Goal: Complete application form: Complete application form

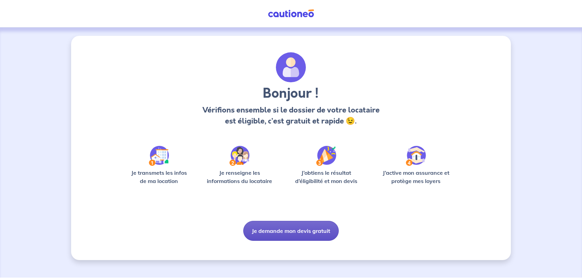
click at [281, 224] on button "Je demande mon devis gratuit" at bounding box center [291, 231] width 96 height 20
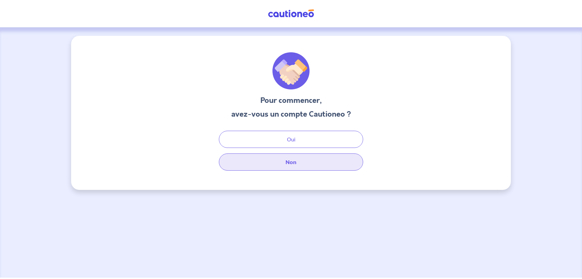
click at [283, 167] on button "Non" at bounding box center [291, 161] width 144 height 17
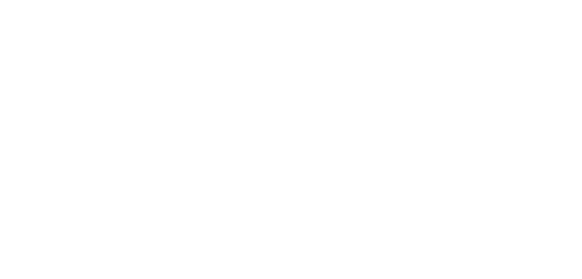
select select "FR"
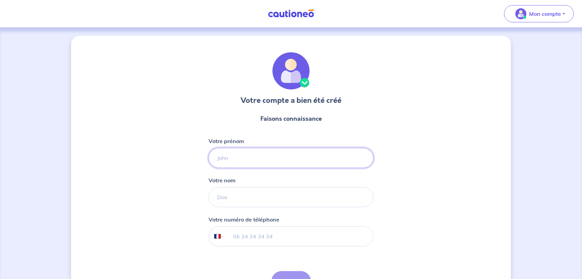
click at [257, 152] on input "Votre prénom" at bounding box center [291, 158] width 165 height 20
type input "[PERSON_NAME]"
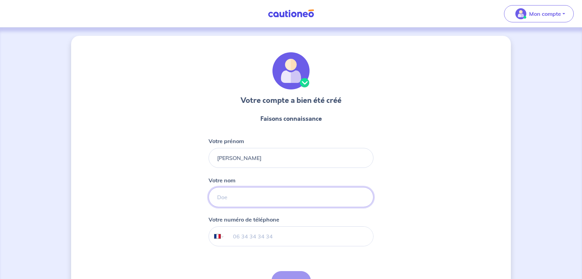
type input "[PERSON_NAME]"
type input "06 03 86 05 33"
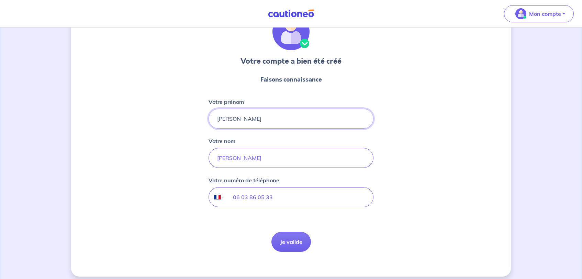
scroll to position [45, 0]
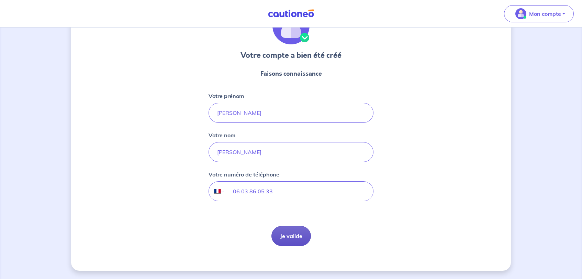
click at [293, 235] on button "Je valide" at bounding box center [291, 236] width 40 height 20
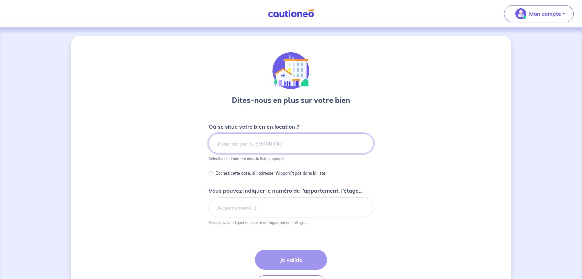
click at [247, 146] on input at bounding box center [291, 143] width 165 height 20
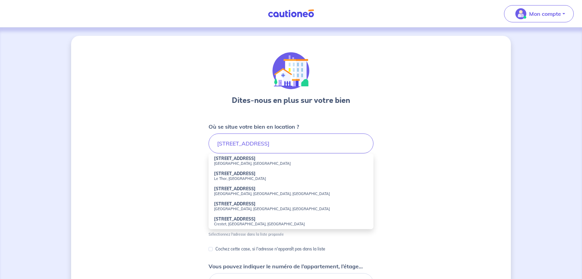
click at [232, 163] on small "[GEOGRAPHIC_DATA], [GEOGRAPHIC_DATA]" at bounding box center [291, 163] width 154 height 5
type input "[STREET_ADDRESS]"
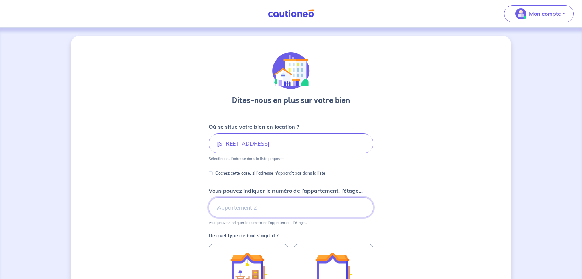
click at [246, 208] on input "Vous pouvez indiquer le numéro de l’appartement, l’étage..." at bounding box center [291, 207] width 165 height 20
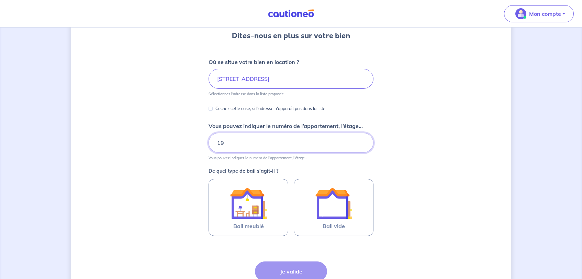
scroll to position [69, 0]
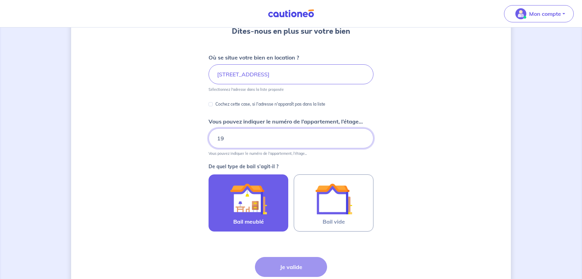
type input "19"
click at [244, 199] on img at bounding box center [248, 198] width 37 height 37
click at [0, 0] on input "Bail meublé" at bounding box center [0, 0] width 0 height 0
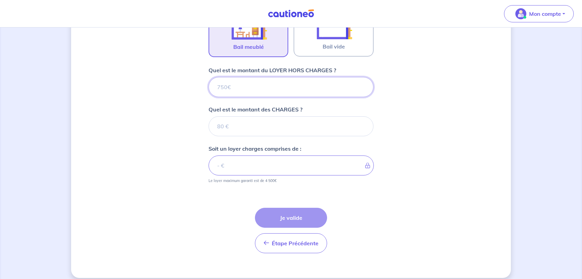
scroll to position [251, 0]
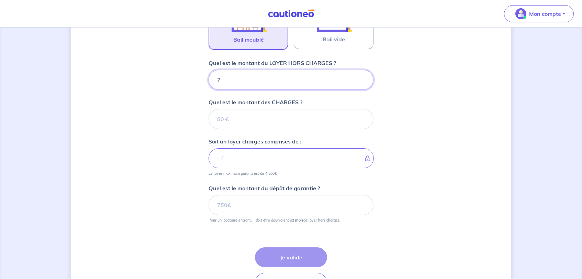
type input "70"
type input "703"
click at [224, 123] on input "Quel est le montant des CHARGES ?" at bounding box center [291, 119] width 165 height 20
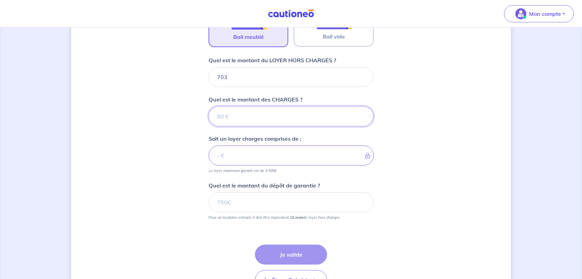
click at [223, 120] on input "Quel est le montant des CHARGES ?" at bounding box center [291, 116] width 165 height 20
type input "14"
type input "704"
type input "147"
type input "850"
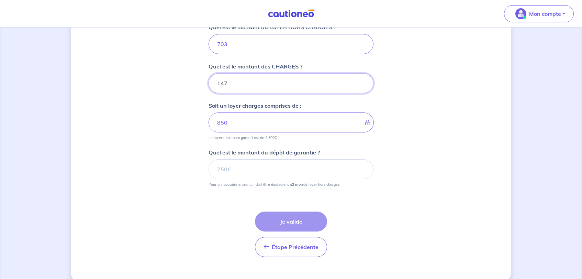
scroll to position [288, 0]
type input "147"
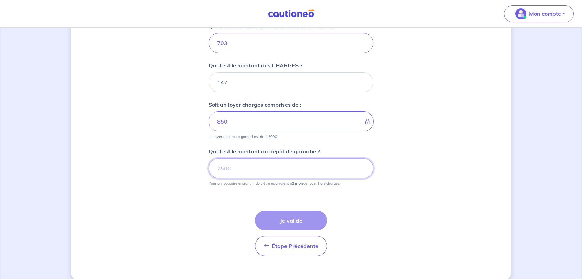
click at [226, 165] on input "Quel est le montant du dépôt de garantie ?" at bounding box center [291, 168] width 165 height 20
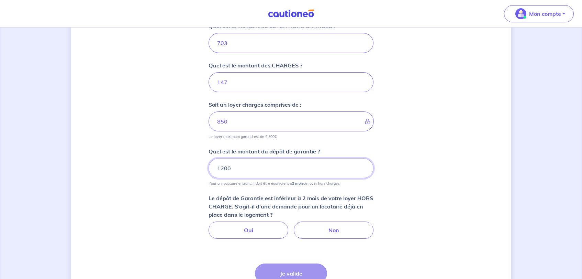
type input "1200"
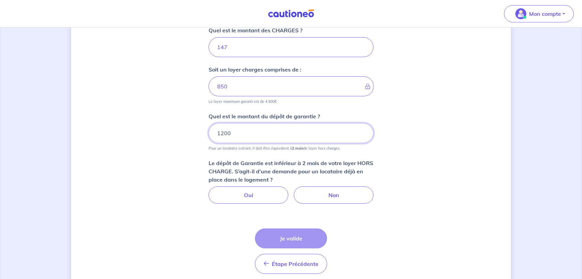
scroll to position [326, 0]
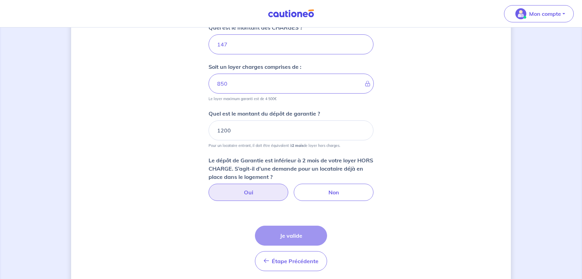
click at [251, 193] on label "Oui" at bounding box center [249, 191] width 80 height 17
click at [289, 188] on input "Oui" at bounding box center [291, 185] width 4 height 4
radio input "true"
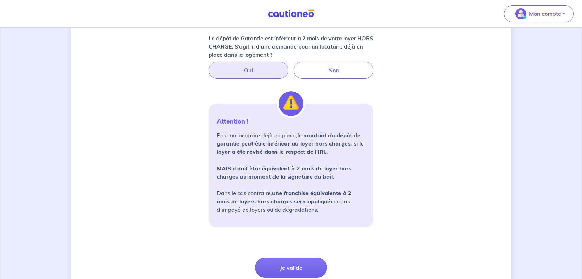
scroll to position [448, 0]
click at [304, 265] on button "Je valide" at bounding box center [291, 267] width 72 height 20
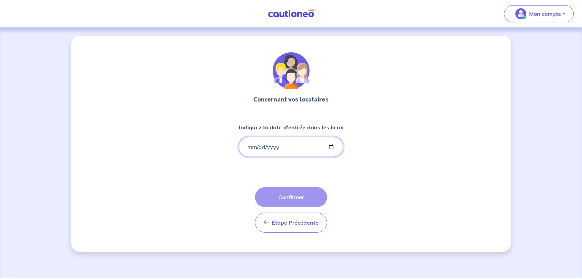
click at [249, 147] on input "Indiquez la date d'entrée dans les lieux" at bounding box center [291, 147] width 104 height 20
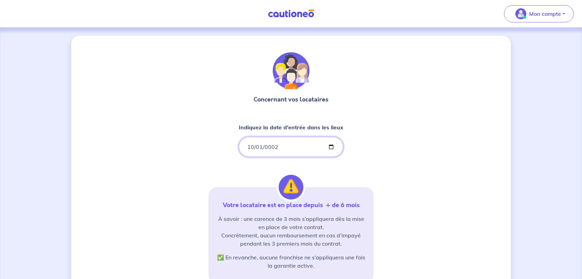
type input "0029-10-01"
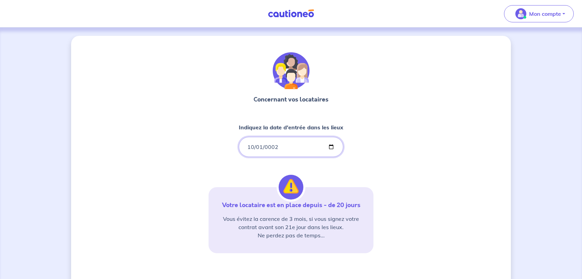
type input "262025-10-01"
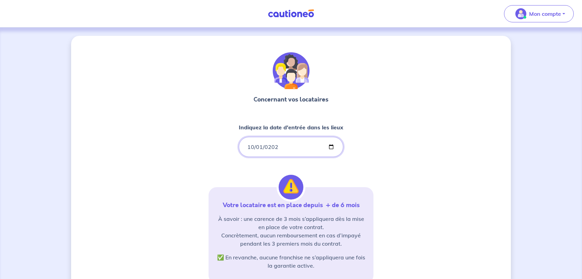
type input "[DATE]"
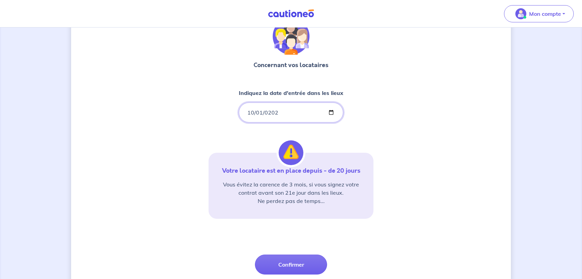
scroll to position [33, 0]
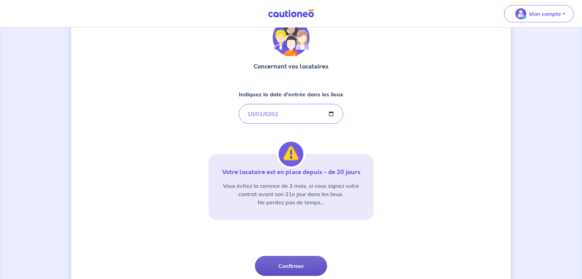
click at [293, 266] on button "Confirmer" at bounding box center [291, 266] width 72 height 20
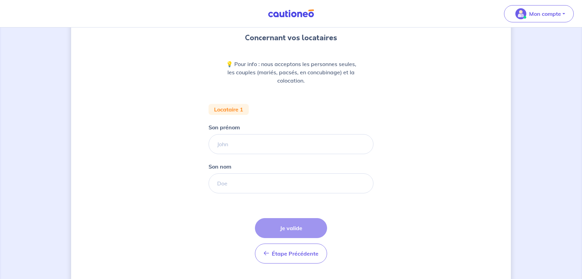
scroll to position [80, 0]
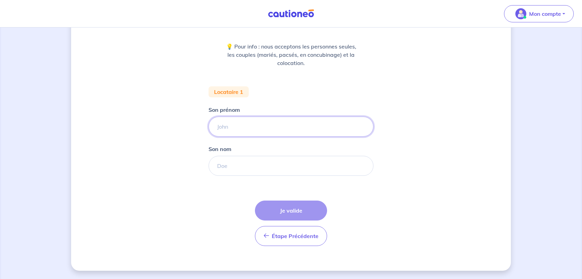
click at [241, 120] on input "Son prénom" at bounding box center [291, 126] width 165 height 20
type input "[PERSON_NAME]"
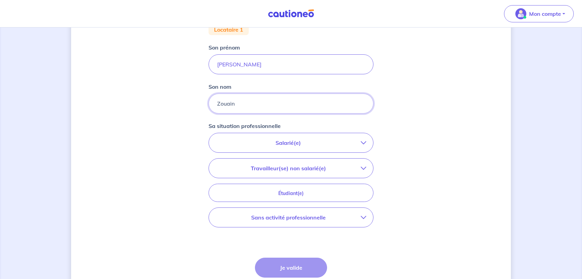
scroll to position [149, 0]
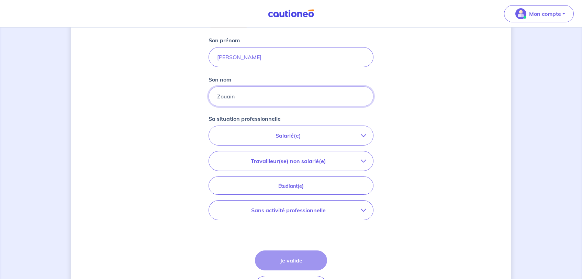
type input "Zouain"
click at [363, 207] on icon "button" at bounding box center [363, 209] width 5 height 5
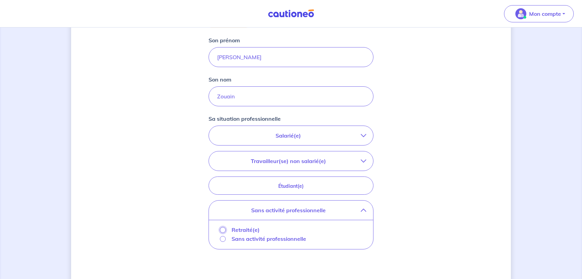
click at [224, 230] on input "Retraité(e)" at bounding box center [223, 230] width 6 height 6
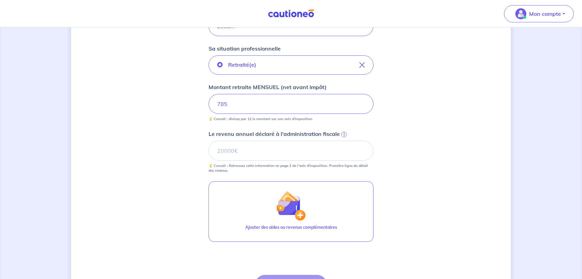
scroll to position [224, 0]
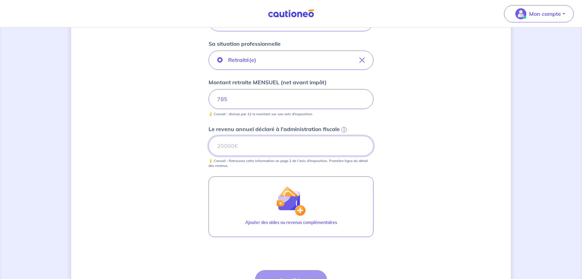
click at [232, 145] on input "Le revenu annuel déclaré à l'administration fiscale i" at bounding box center [291, 146] width 165 height 20
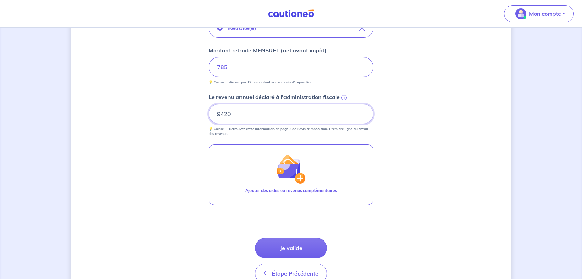
scroll to position [257, 0]
type input "9420"
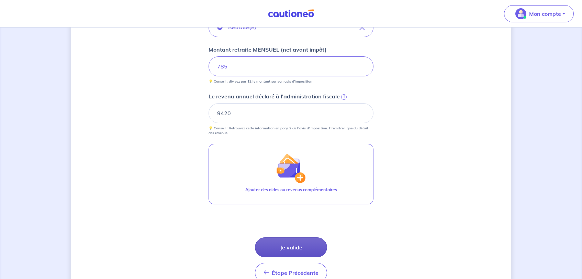
click at [286, 249] on button "Je valide" at bounding box center [291, 247] width 72 height 20
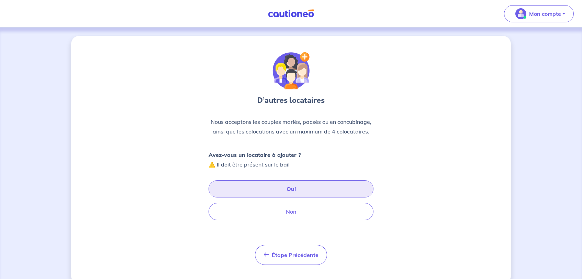
click at [293, 188] on button "Oui" at bounding box center [291, 188] width 165 height 17
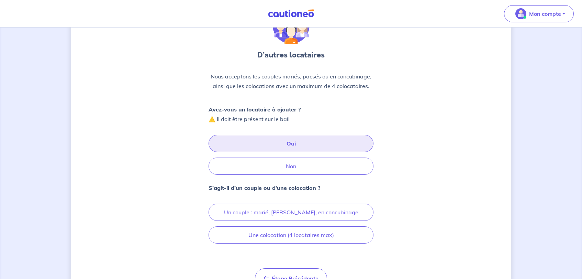
scroll to position [52, 0]
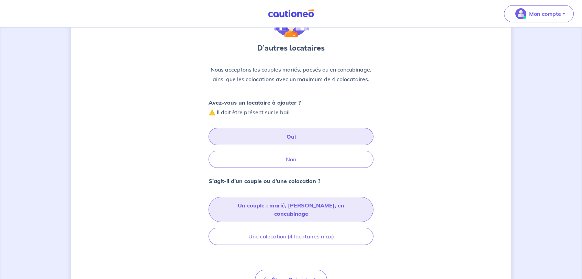
click at [271, 203] on button "Un couple : marié, [PERSON_NAME], en concubinage" at bounding box center [291, 209] width 165 height 25
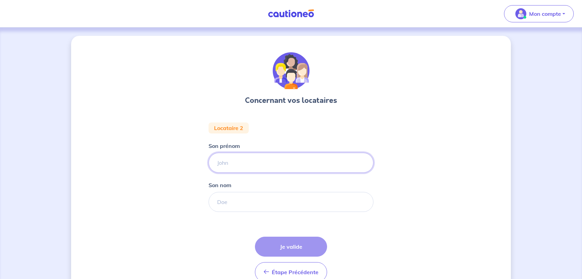
click at [241, 161] on input "Son prénom" at bounding box center [291, 163] width 165 height 20
type input "Sayde"
click at [228, 202] on input "Son nom" at bounding box center [291, 202] width 165 height 20
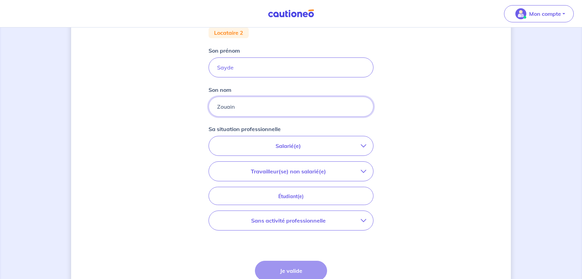
scroll to position [97, 0]
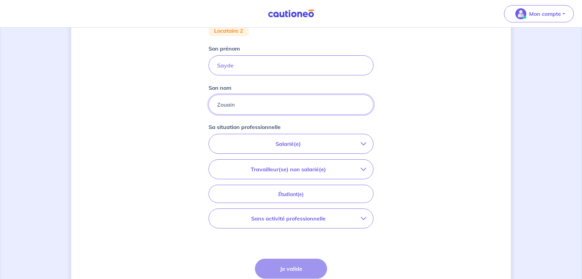
type input "Zouain"
click at [323, 219] on p "Sans activité professionnelle" at bounding box center [288, 218] width 145 height 8
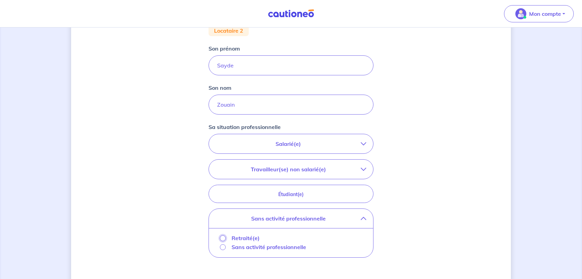
click at [223, 236] on input "Retraité(e)" at bounding box center [223, 238] width 6 height 6
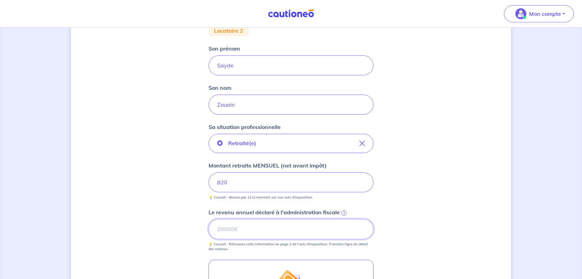
click at [248, 231] on input "Le revenu annuel déclaré à l'administration fiscale i" at bounding box center [291, 229] width 165 height 20
type input "9840"
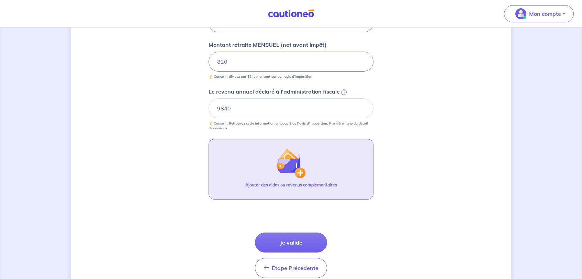
scroll to position [250, 0]
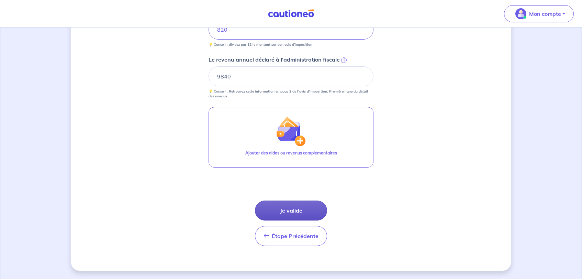
click at [285, 211] on button "Je valide" at bounding box center [291, 210] width 72 height 20
